Goal: Find specific page/section: Find specific page/section

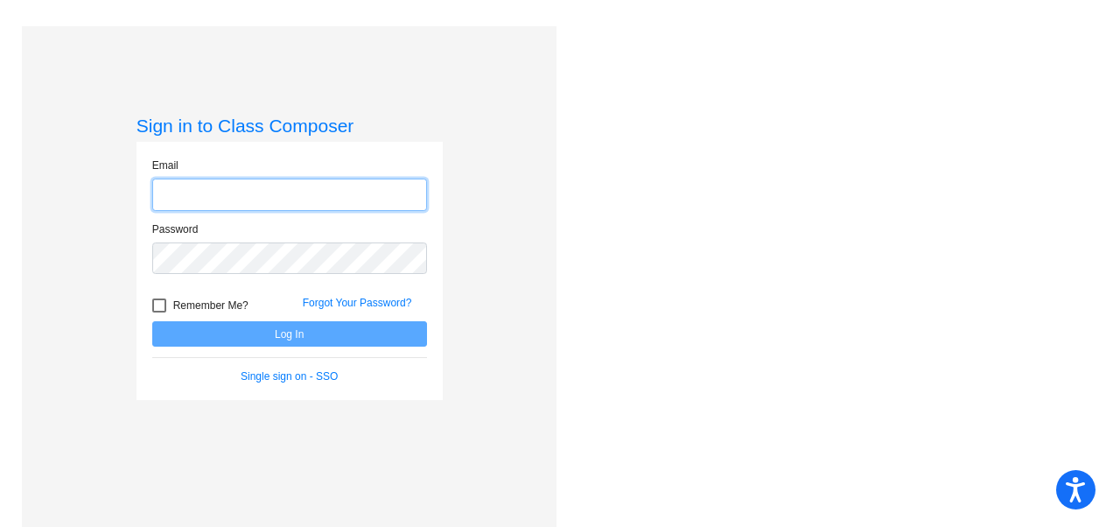
type input "[EMAIL_ADDRESS][PERSON_NAME][DOMAIN_NAME]"
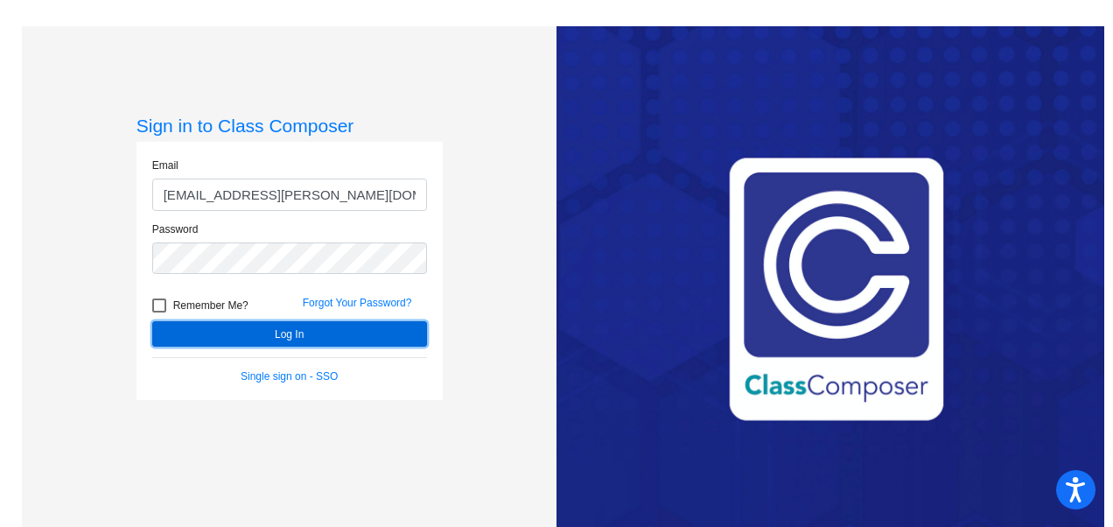
click at [259, 330] on button "Log In" at bounding box center [289, 333] width 275 height 25
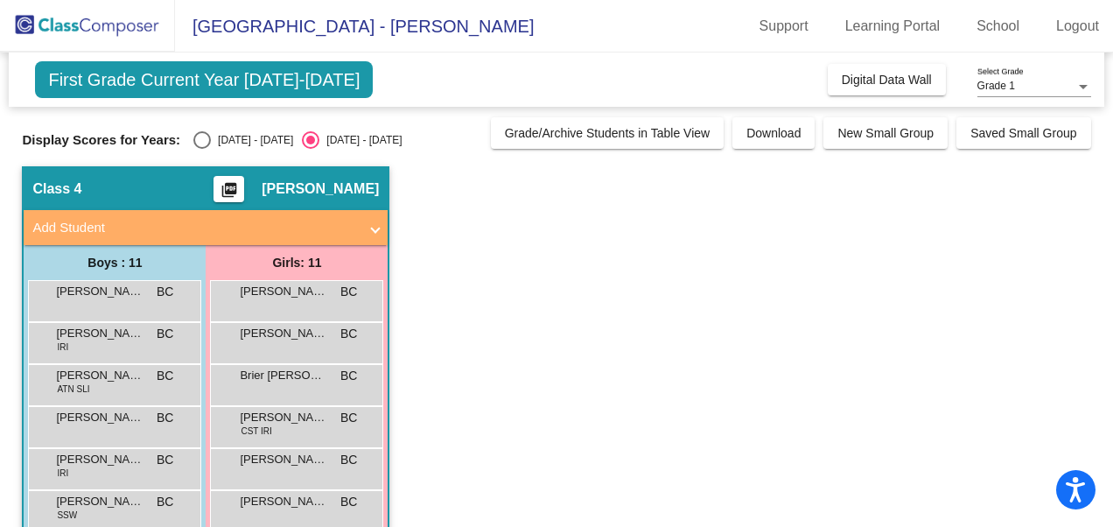
click at [215, 130] on div "Display Scores for Years: [DATE] - [DATE] [DATE] - [DATE] Grade/Archive Student…" at bounding box center [556, 133] width 1068 height 32
drag, startPoint x: 215, startPoint y: 140, endPoint x: 215, endPoint y: 130, distance: 10.5
click at [215, 130] on div "Display Scores for Years: [DATE] - [DATE] [DATE] - [DATE] Grade/Archive Student…" at bounding box center [556, 133] width 1068 height 32
click at [196, 135] on div "Select an option" at bounding box center [202, 140] width 18 height 18
click at [201, 149] on input "[DATE] - [DATE]" at bounding box center [201, 149] width 1 height 1
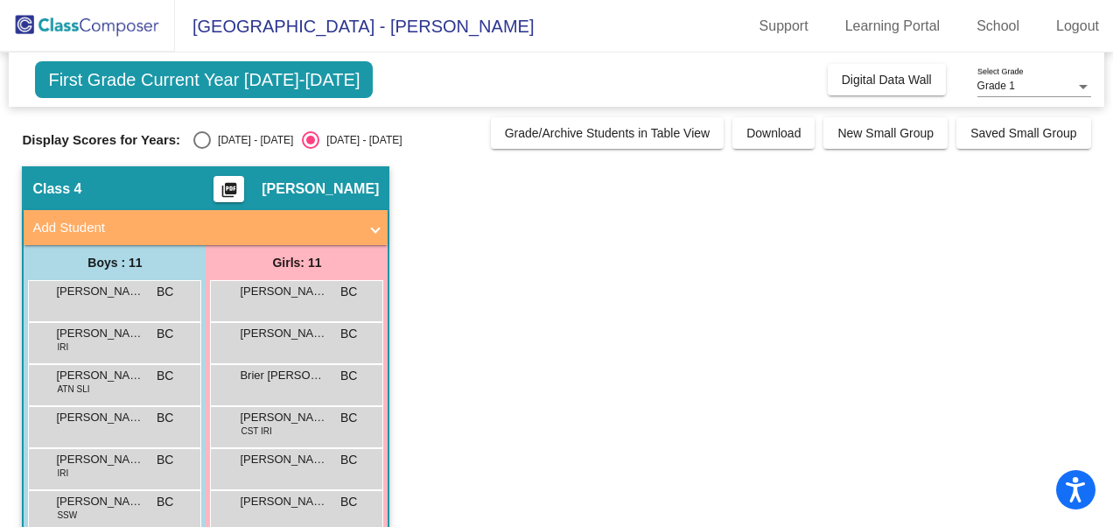
radio input "true"
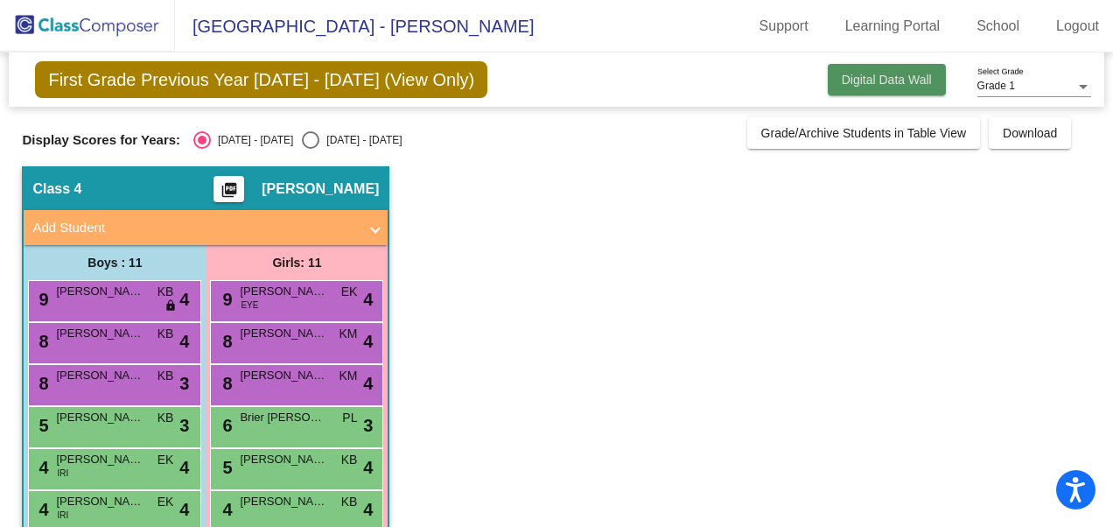
click at [877, 84] on span "Digital Data Wall" at bounding box center [887, 80] width 90 height 14
